Goal: Register for event/course

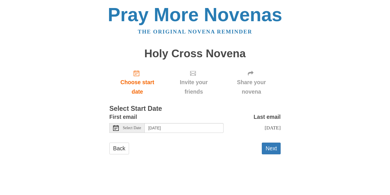
click at [115, 126] on icon at bounding box center [116, 128] width 6 height 6
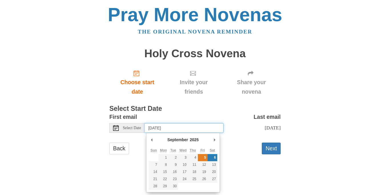
type input "Friday, September 5th"
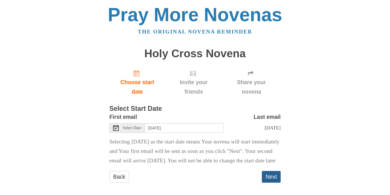
click at [270, 182] on button "Next" at bounding box center [271, 177] width 19 height 12
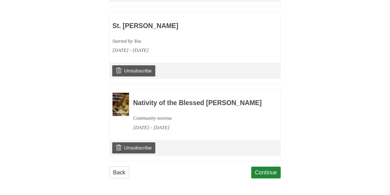
scroll to position [513, 0]
click at [270, 170] on link "Continue" at bounding box center [267, 172] width 30 height 12
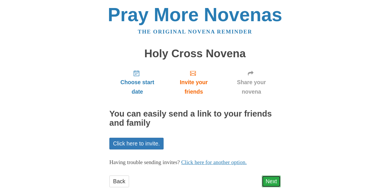
click at [272, 182] on link "Next" at bounding box center [271, 181] width 19 height 12
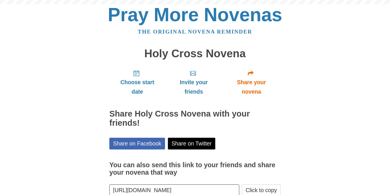
scroll to position [35, 0]
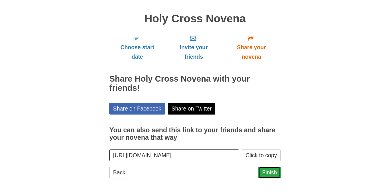
click at [272, 174] on link "Finish" at bounding box center [270, 172] width 22 height 12
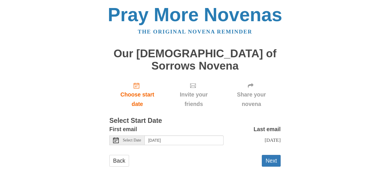
click at [117, 137] on icon at bounding box center [116, 140] width 6 height 6
click at [274, 155] on button "Next" at bounding box center [271, 161] width 19 height 12
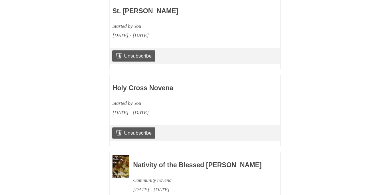
scroll to position [513, 0]
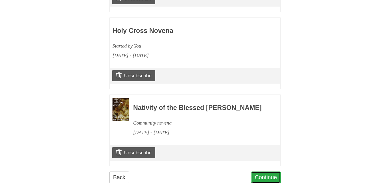
click at [266, 174] on link "Continue" at bounding box center [267, 177] width 30 height 12
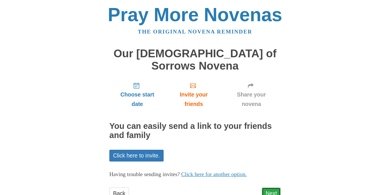
click at [270, 187] on link "Next" at bounding box center [271, 193] width 19 height 12
